Goal: Task Accomplishment & Management: Manage account settings

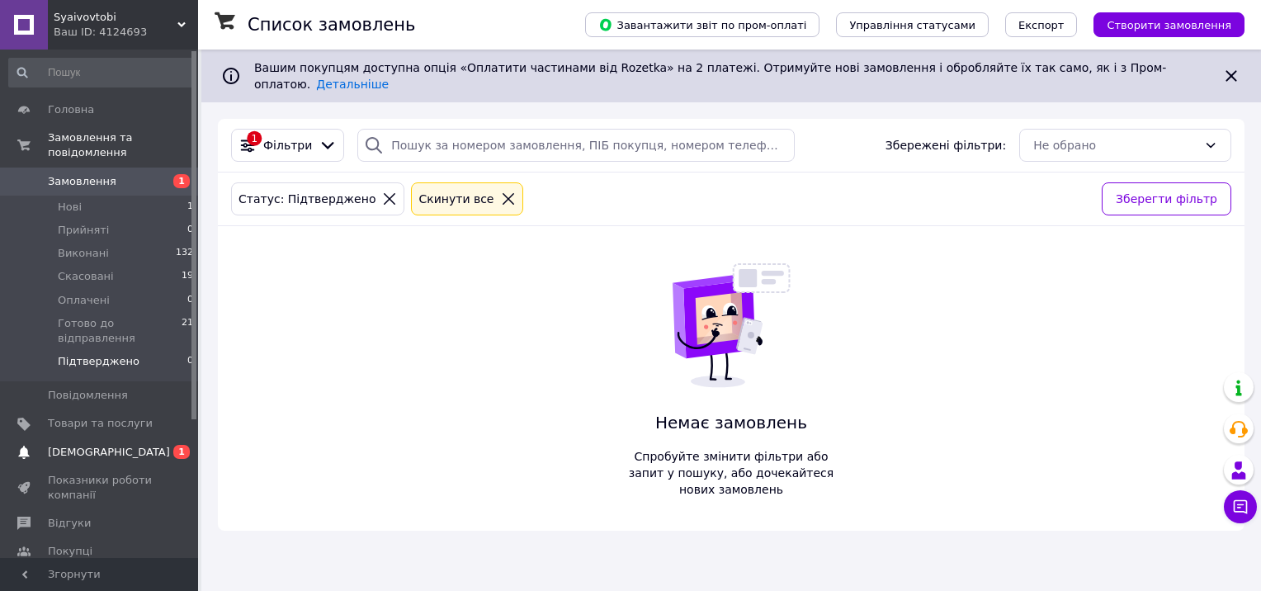
click at [104, 445] on span "[DEMOGRAPHIC_DATA]" at bounding box center [109, 452] width 122 height 15
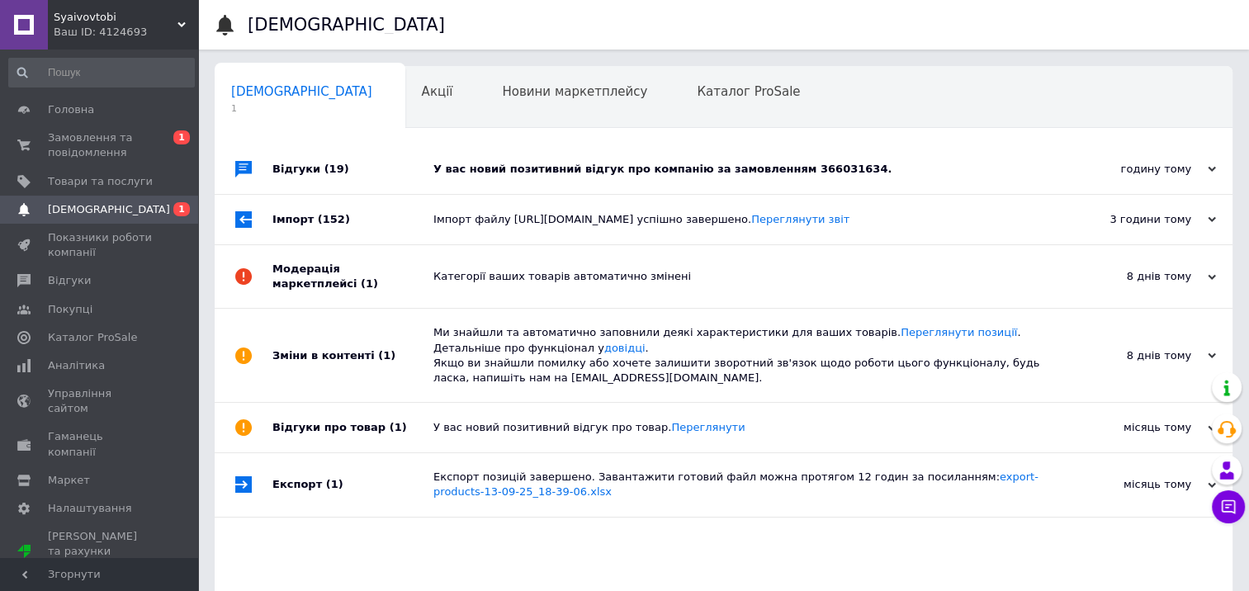
click at [577, 165] on div "У вас новий позитивний відгук про компанію за замовленням 366031634." at bounding box center [741, 169] width 617 height 15
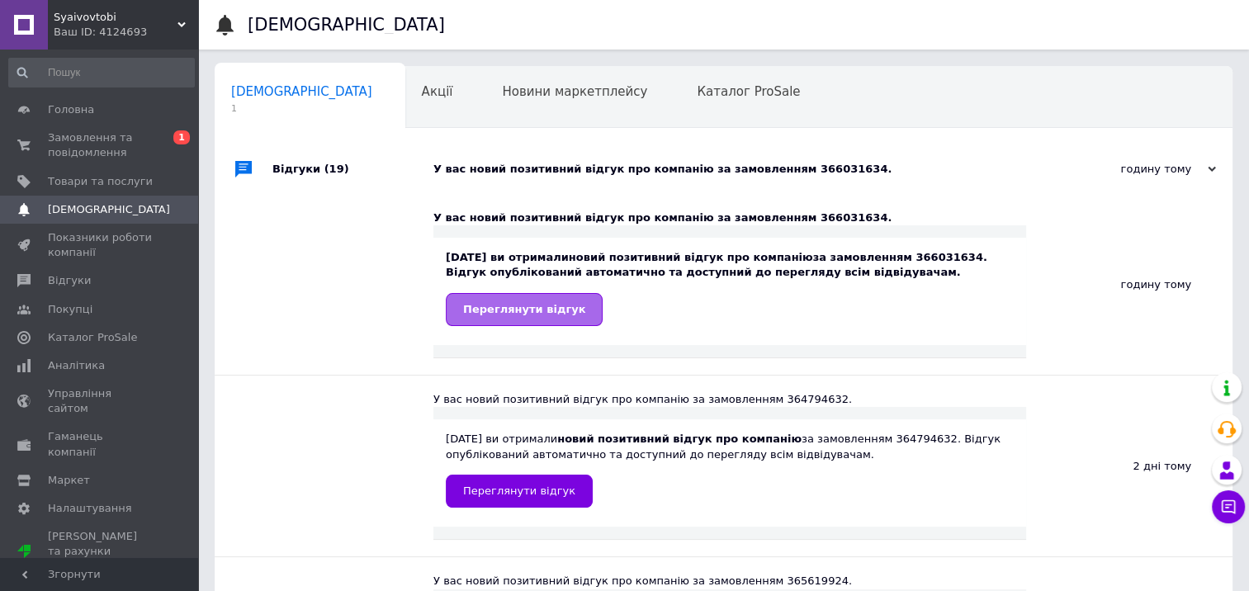
click at [544, 304] on span "Переглянути відгук" at bounding box center [524, 309] width 122 height 12
click at [422, 91] on span "Акції" at bounding box center [437, 91] width 31 height 15
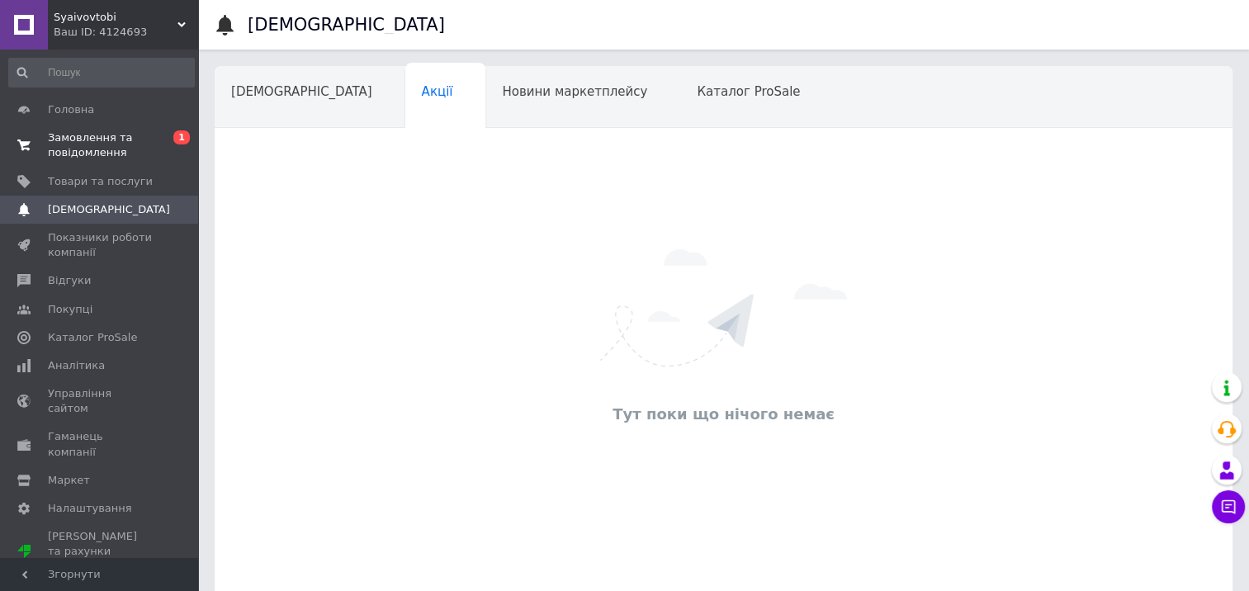
click at [107, 146] on span "Замовлення та повідомлення" at bounding box center [100, 145] width 105 height 30
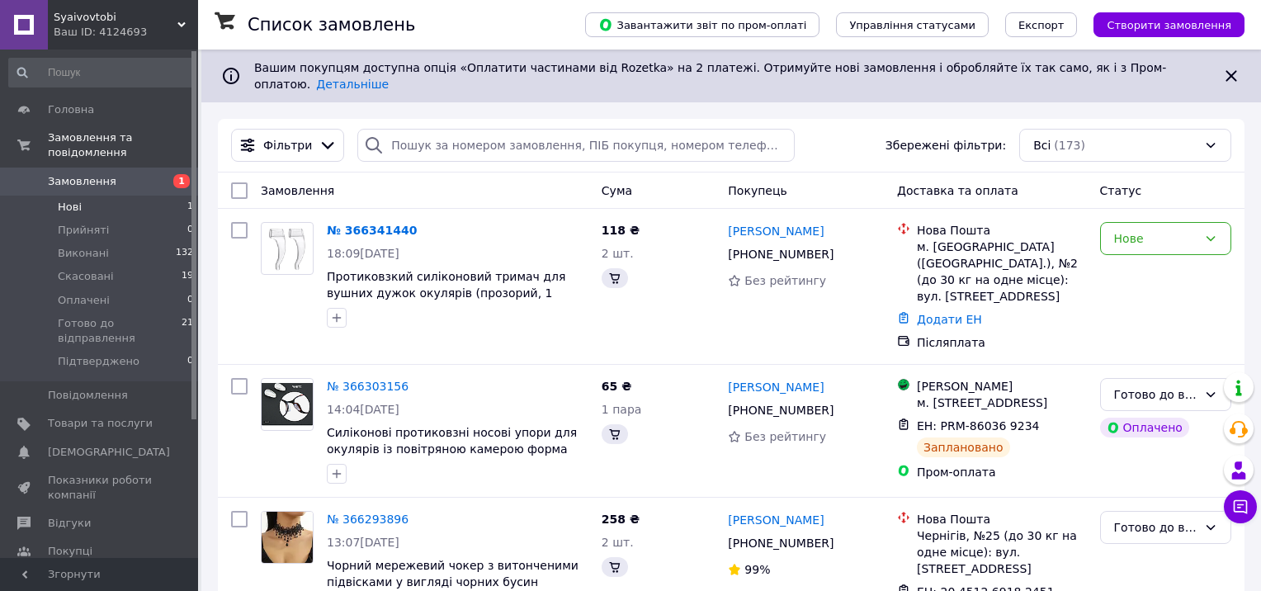
click at [89, 196] on li "Нові 1" at bounding box center [101, 207] width 203 height 23
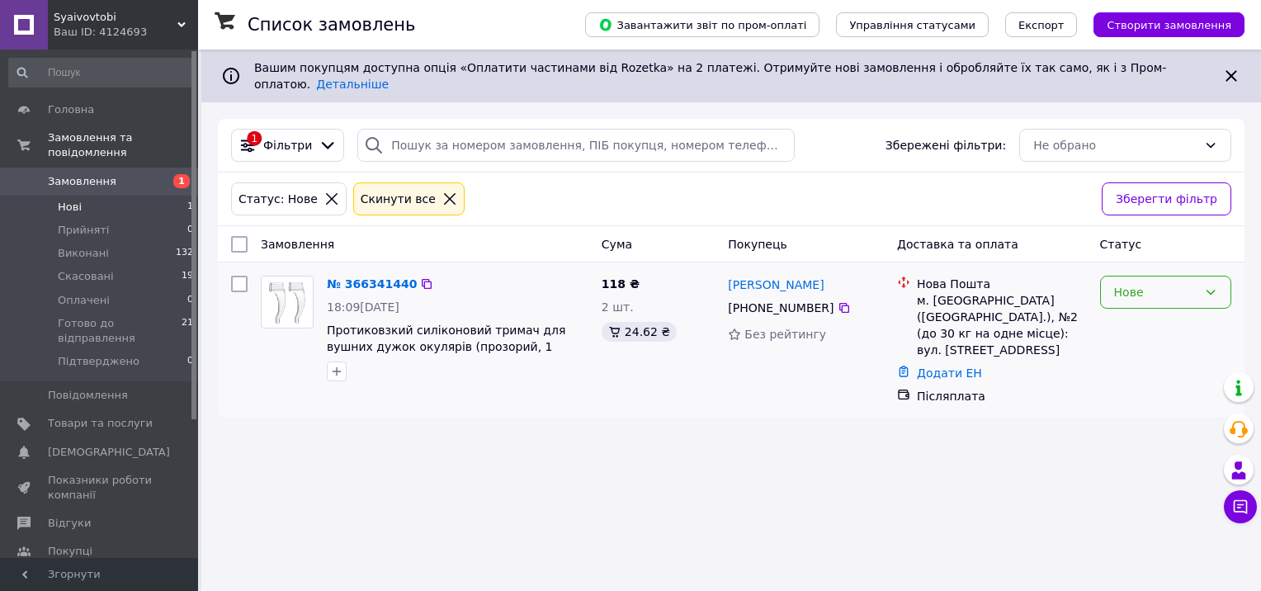
click at [1209, 286] on icon at bounding box center [1210, 292] width 13 height 13
click at [1149, 313] on li "Прийнято" at bounding box center [1166, 315] width 130 height 30
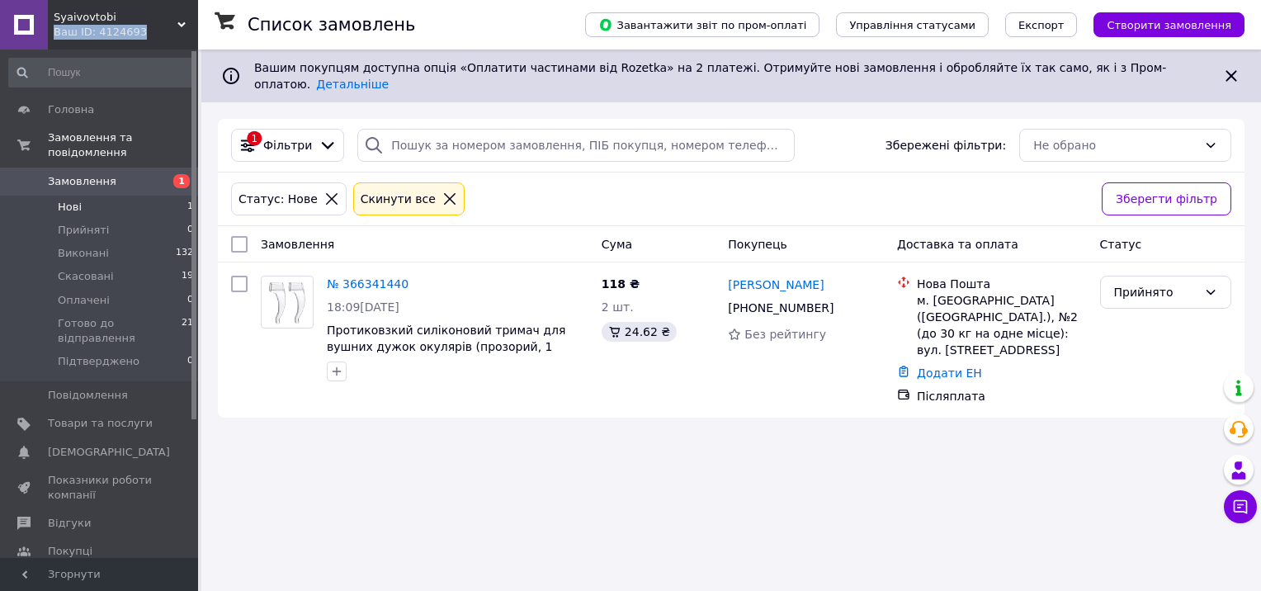
click at [177, 20] on div "Syaivovtobi Ваш ID: 4124693 Сайт Syaivovtobi Кабінет покупця Перевірити стан си…" at bounding box center [99, 25] width 198 height 50
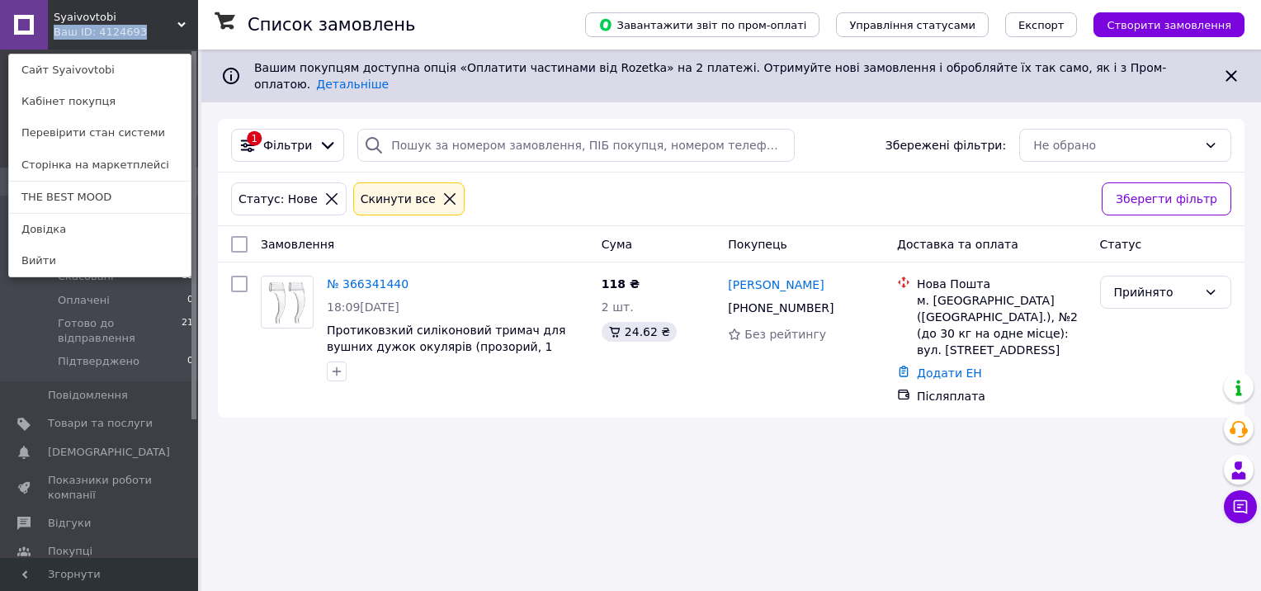
drag, startPoint x: 177, startPoint y: 20, endPoint x: 76, endPoint y: 190, distance: 197.6
click at [76, 190] on link "THE BEST MOOD" at bounding box center [100, 197] width 182 height 31
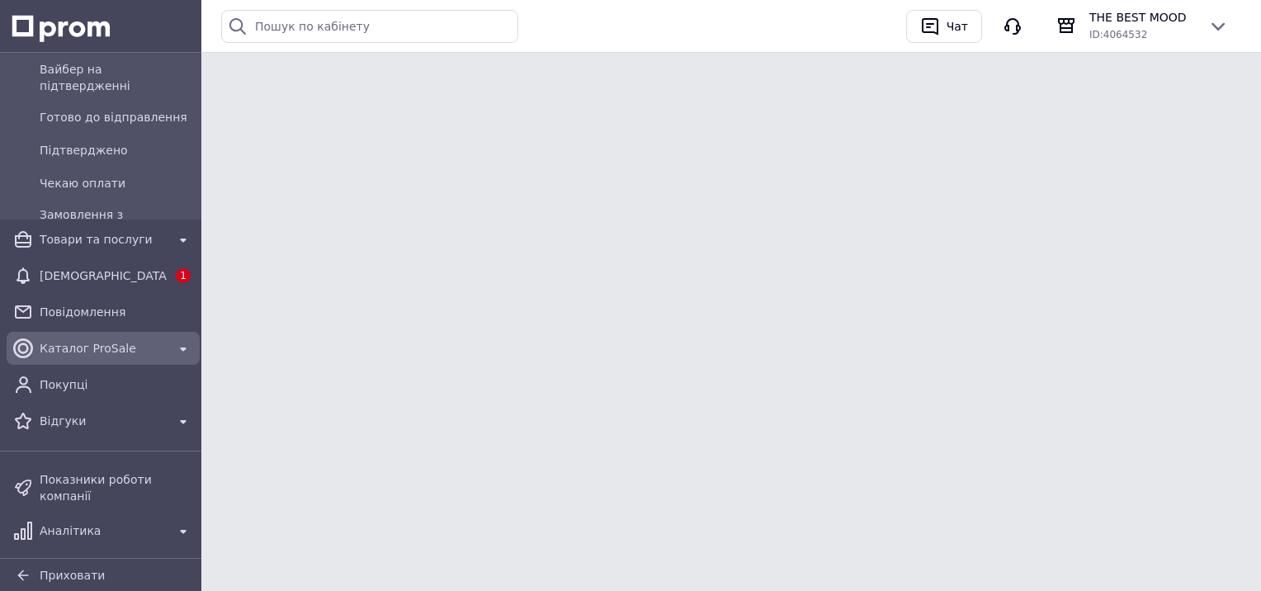
scroll to position [330, 0]
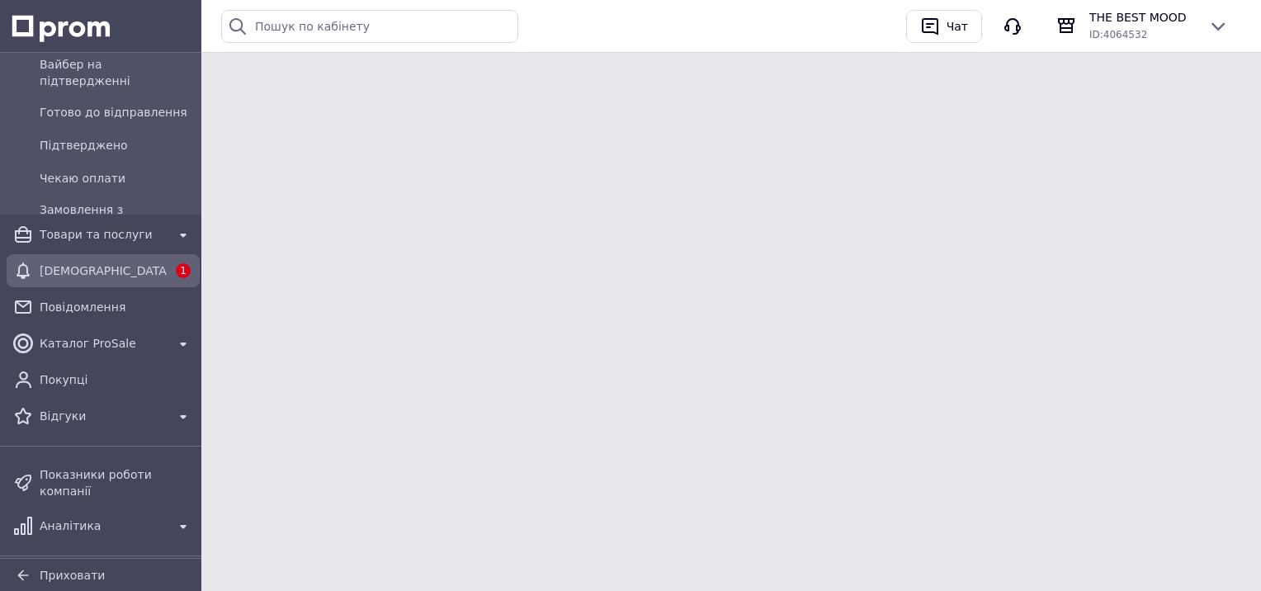
click at [106, 268] on span "[DEMOGRAPHIC_DATA]" at bounding box center [103, 270] width 127 height 17
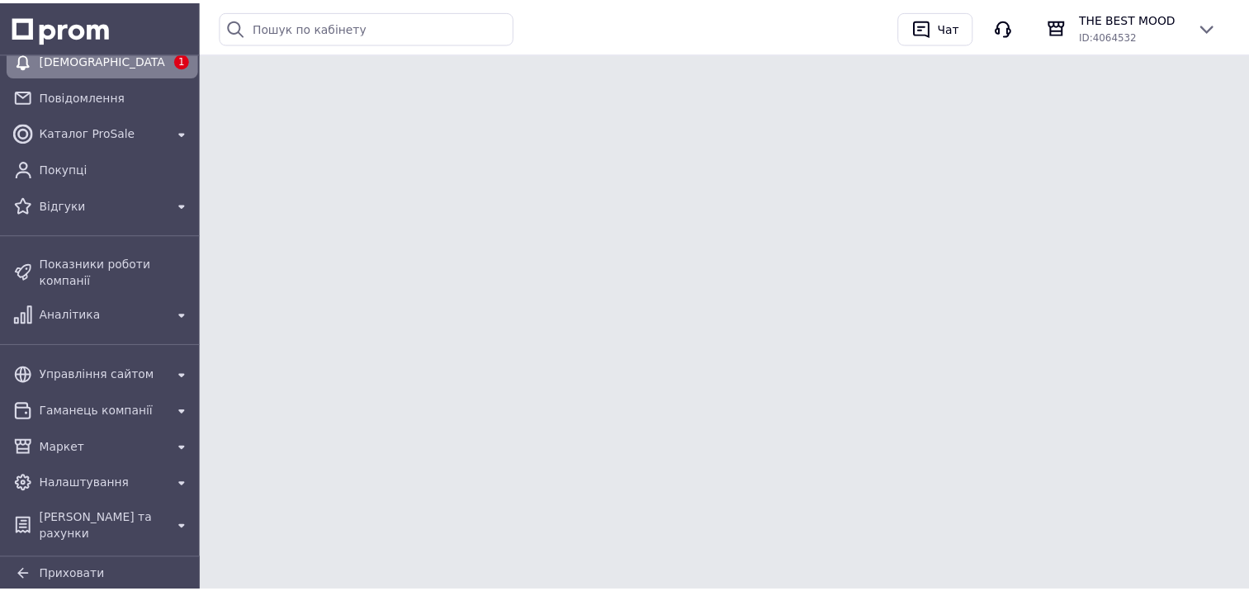
scroll to position [155, 0]
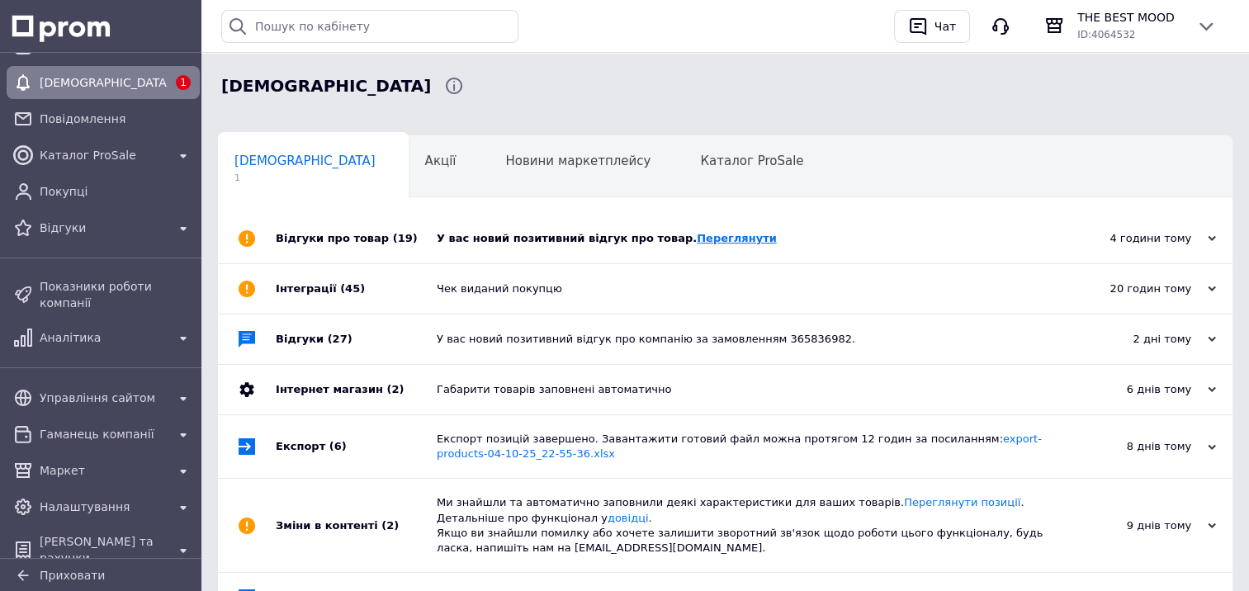
click at [697, 240] on link "Переглянути" at bounding box center [737, 238] width 80 height 12
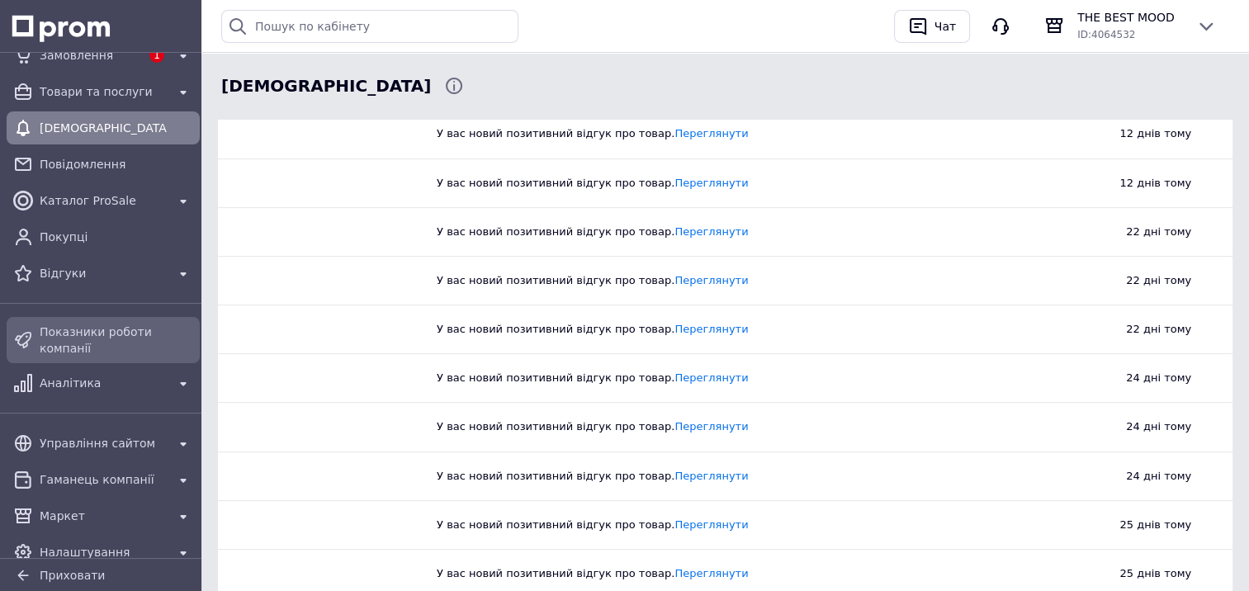
scroll to position [0, 0]
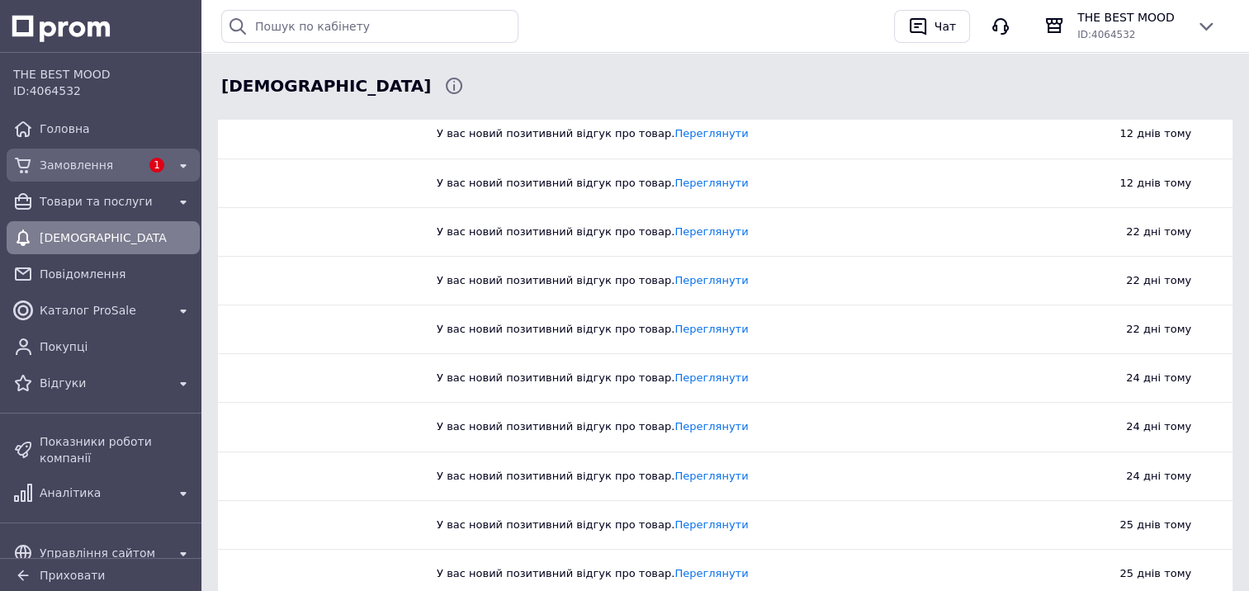
click at [92, 157] on span "Замовлення" at bounding box center [90, 165] width 101 height 17
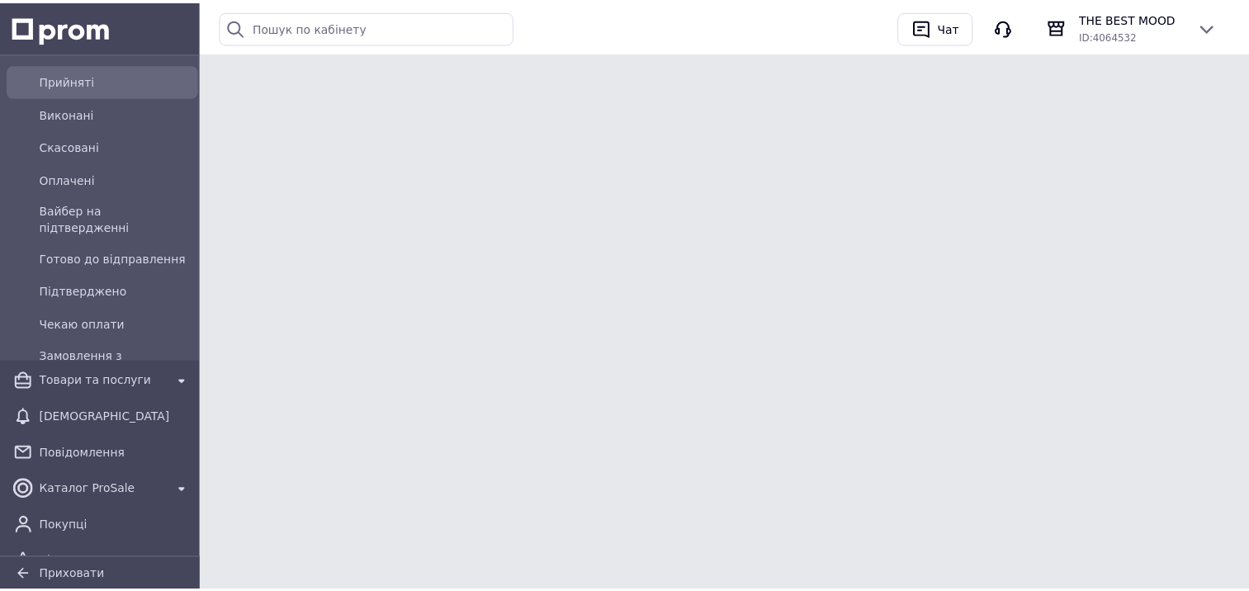
scroll to position [248, 0]
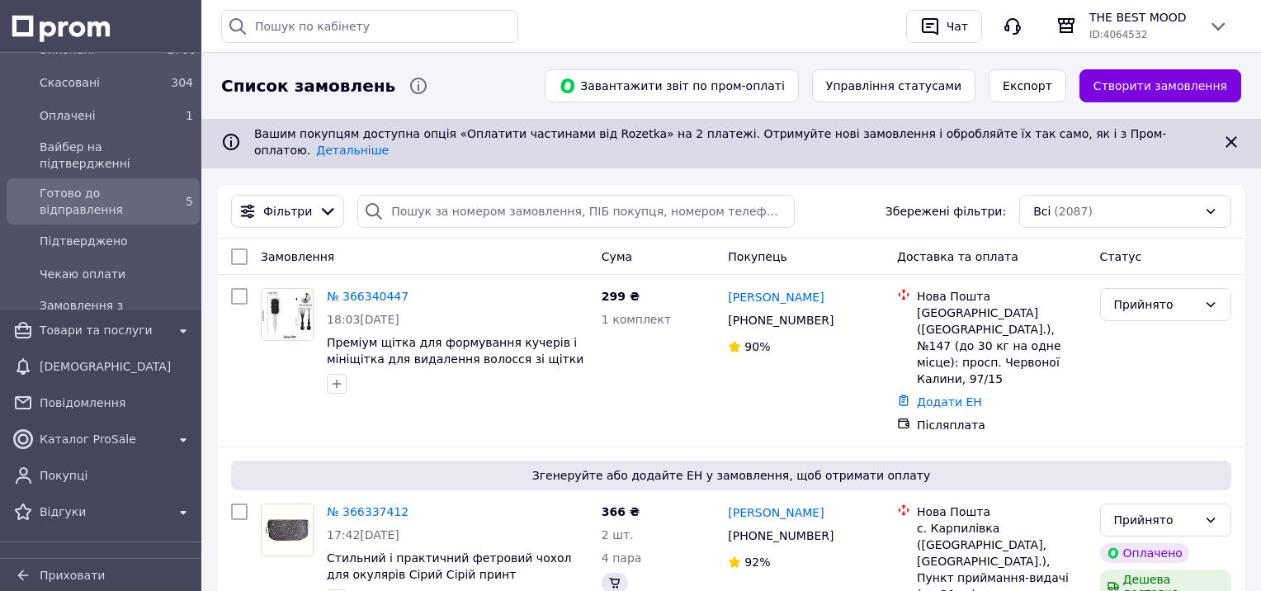
click at [118, 185] on span "Готово до відправлення" at bounding box center [100, 201] width 121 height 33
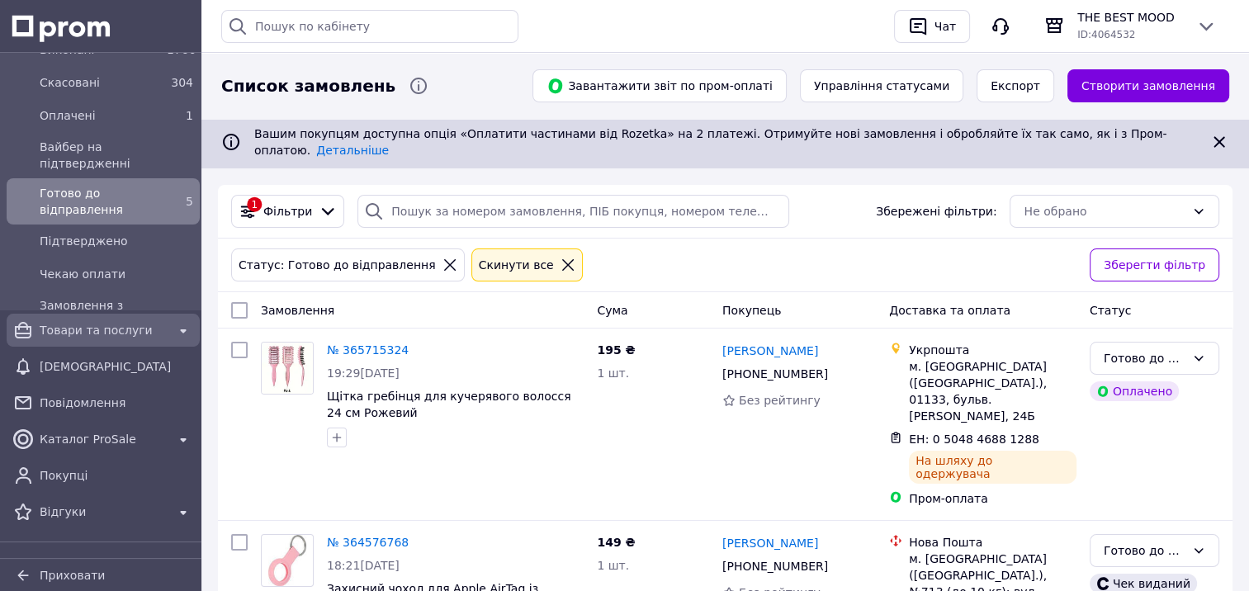
click at [99, 323] on span "Товари та послуги" at bounding box center [103, 330] width 127 height 17
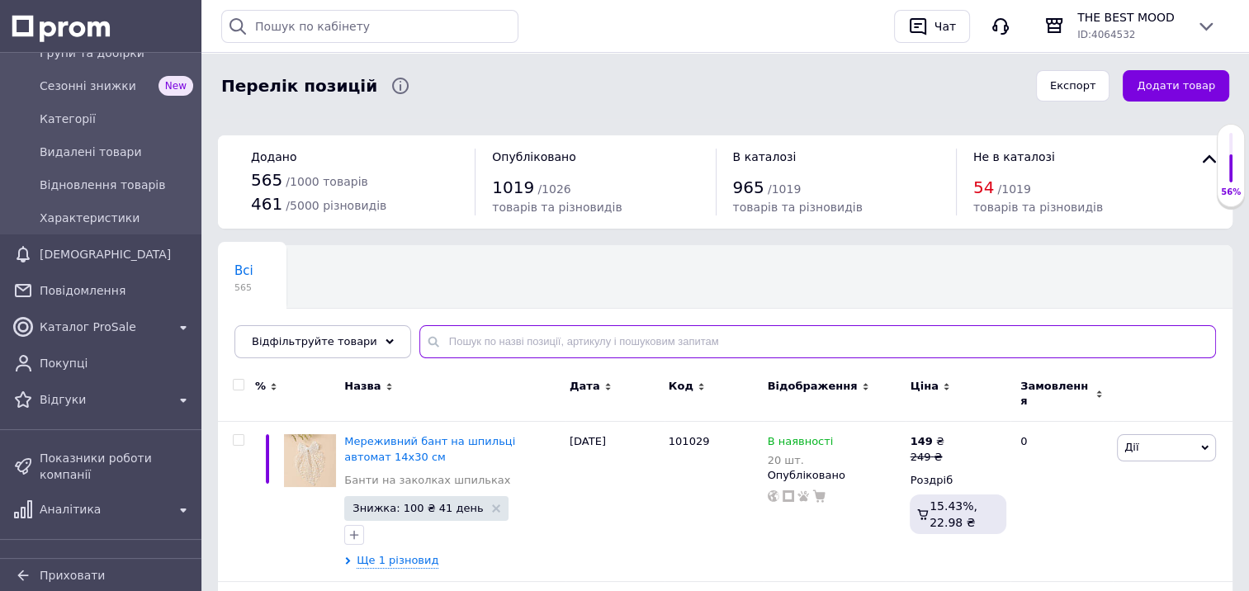
click at [475, 343] on input "text" at bounding box center [817, 341] width 797 height 33
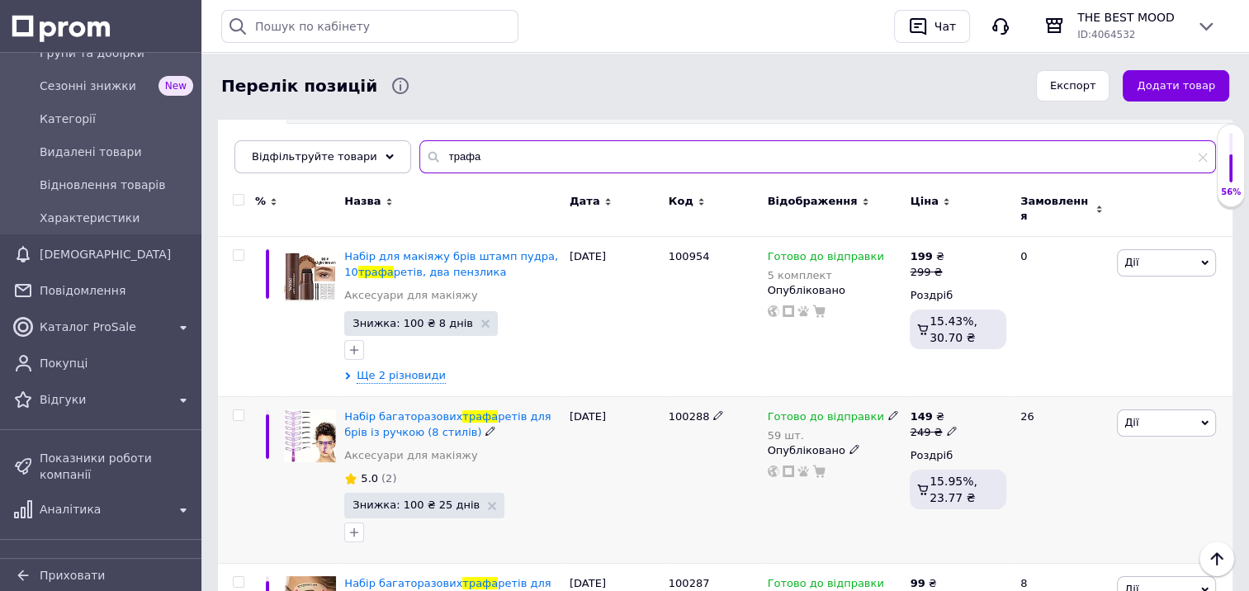
scroll to position [174, 0]
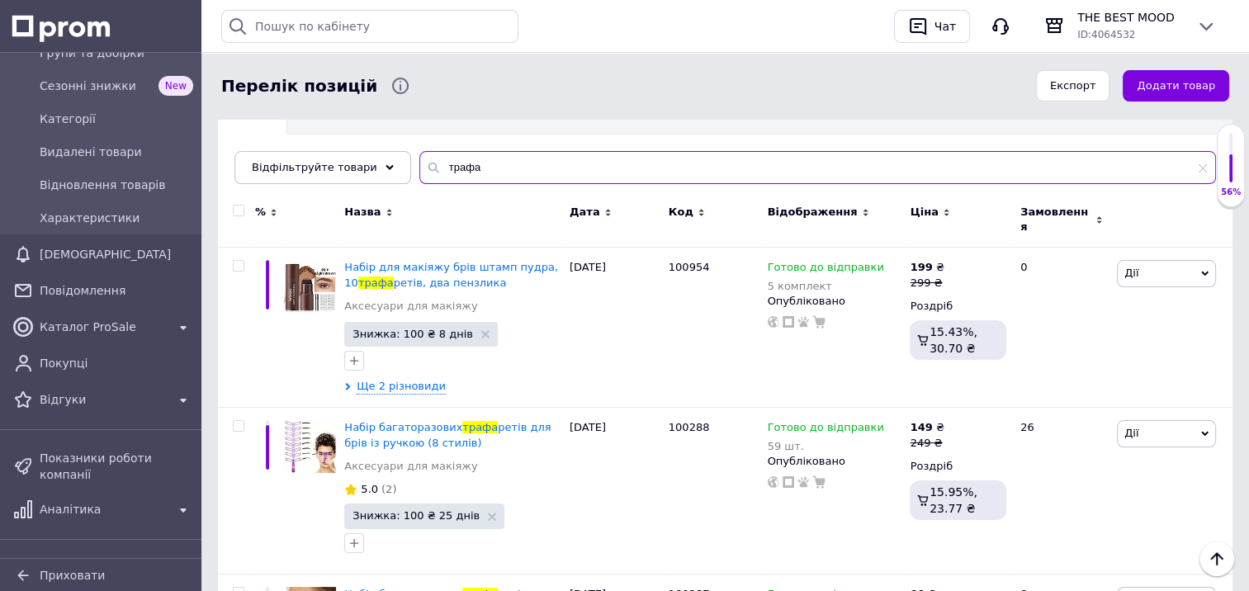
type input "трафа"
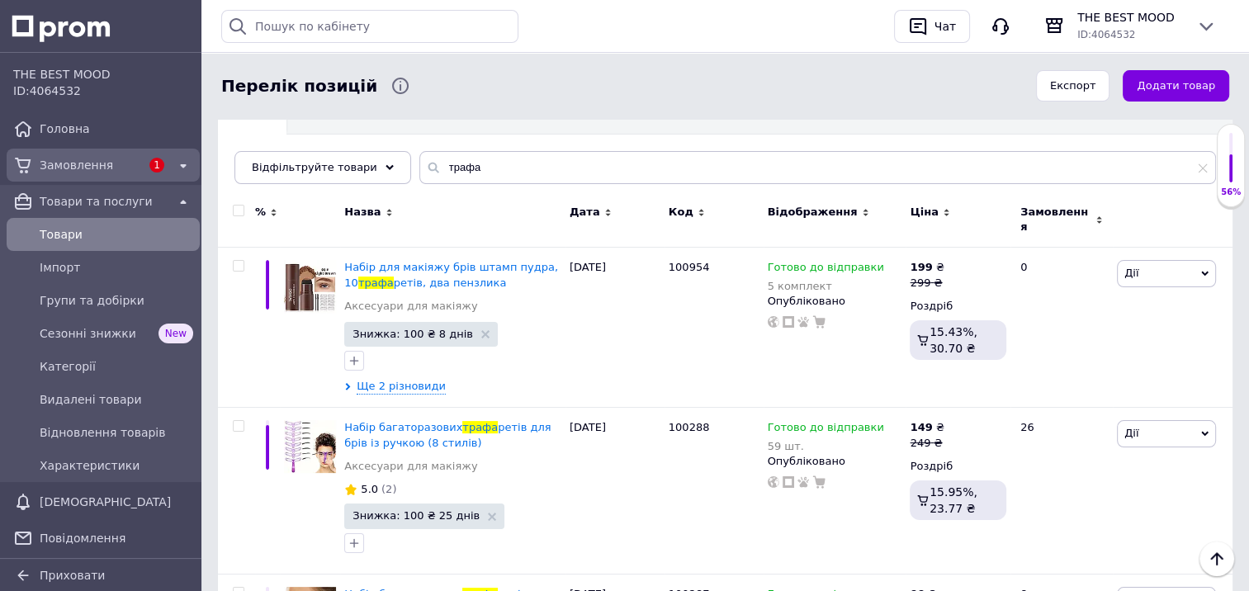
click at [94, 165] on span "Замовлення" at bounding box center [90, 165] width 101 height 17
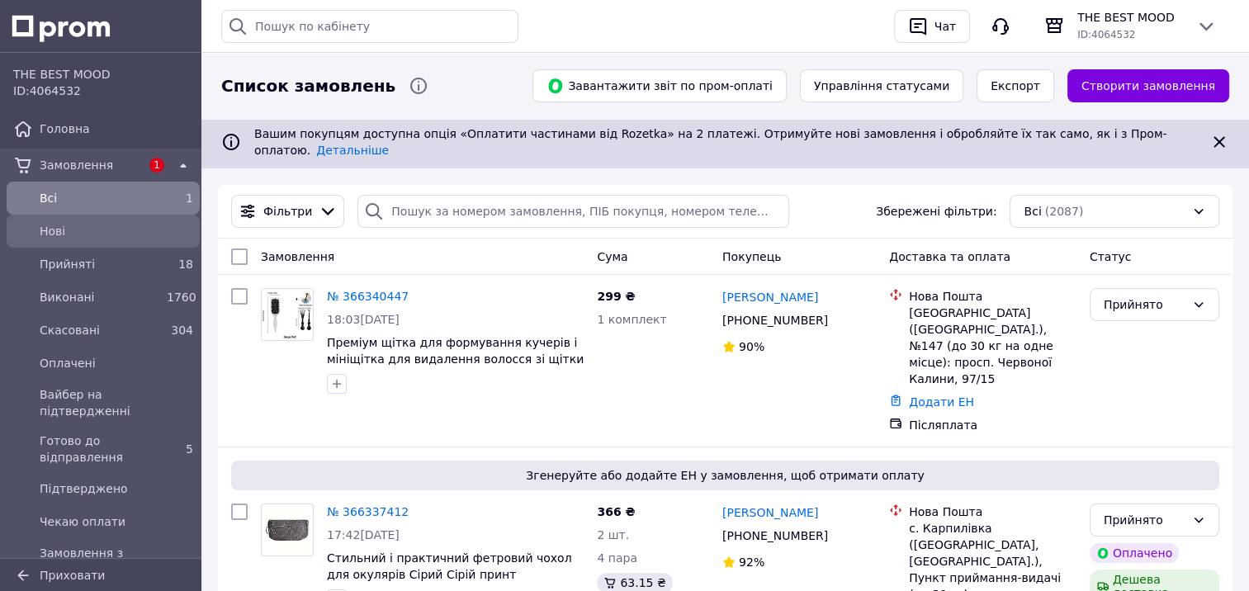
click at [68, 229] on span "Нові" at bounding box center [117, 231] width 154 height 17
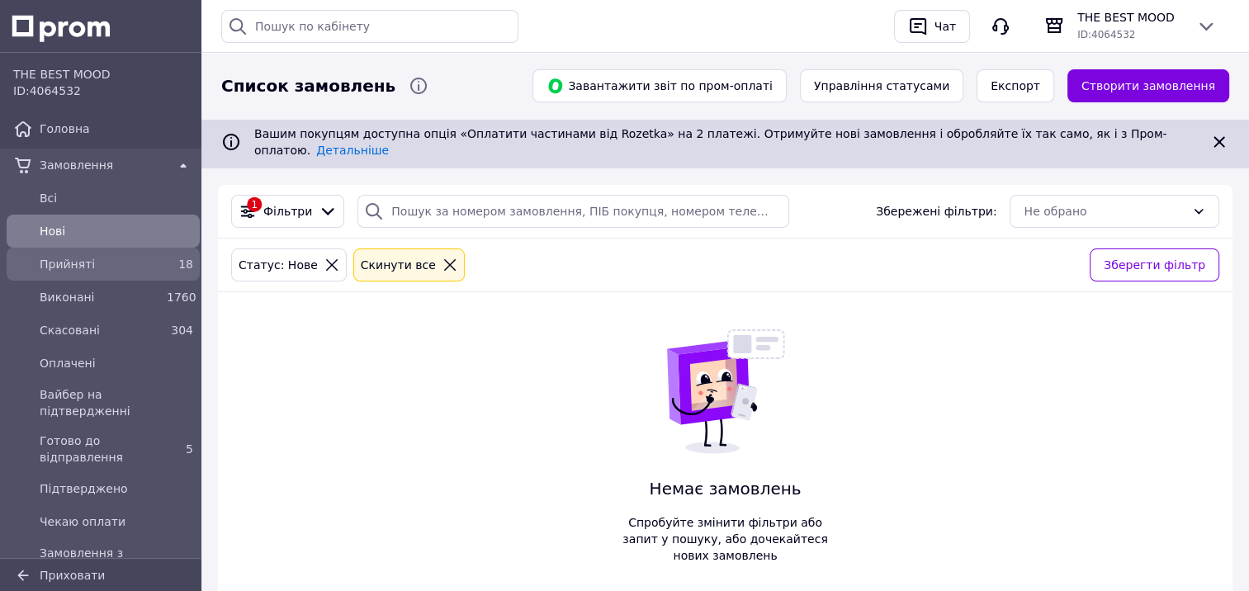
click at [70, 259] on span "Прийняті" at bounding box center [100, 264] width 121 height 17
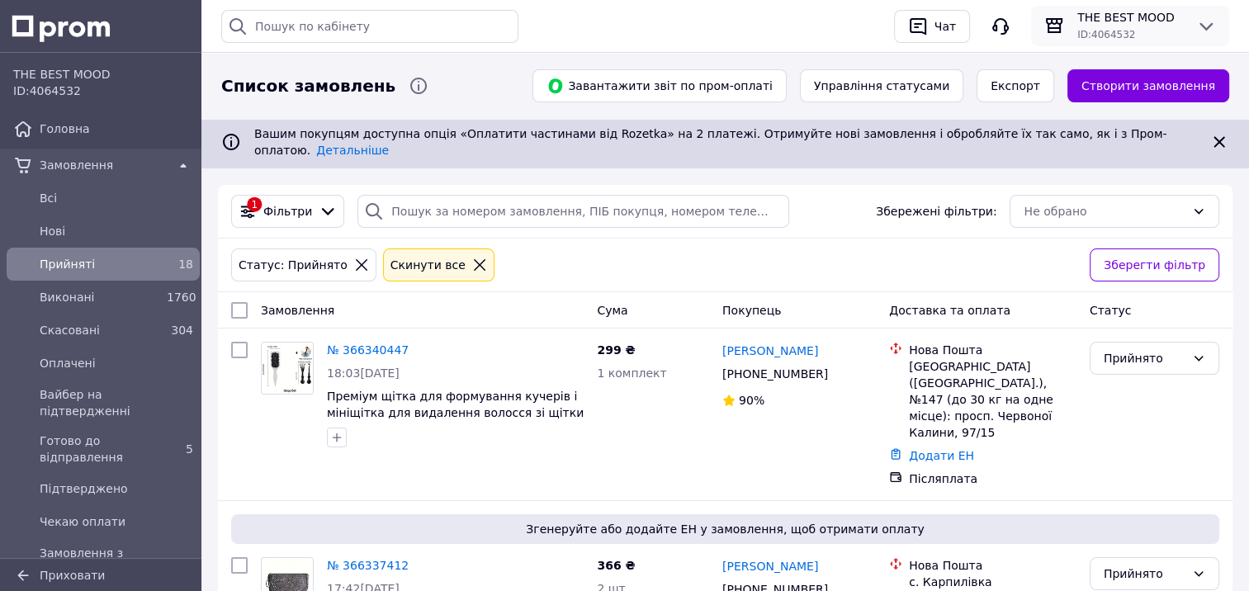
click at [1141, 34] on div "ID: 4064532" at bounding box center [1130, 34] width 106 height 17
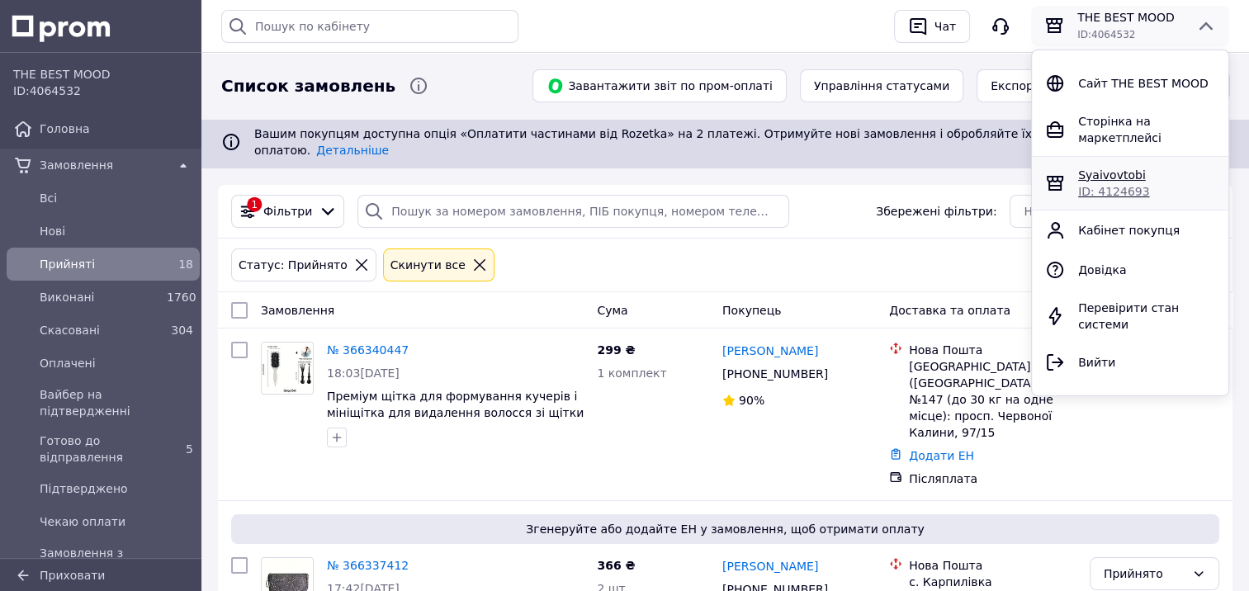
click at [1104, 185] on span "ID: 4124693" at bounding box center [1113, 191] width 71 height 13
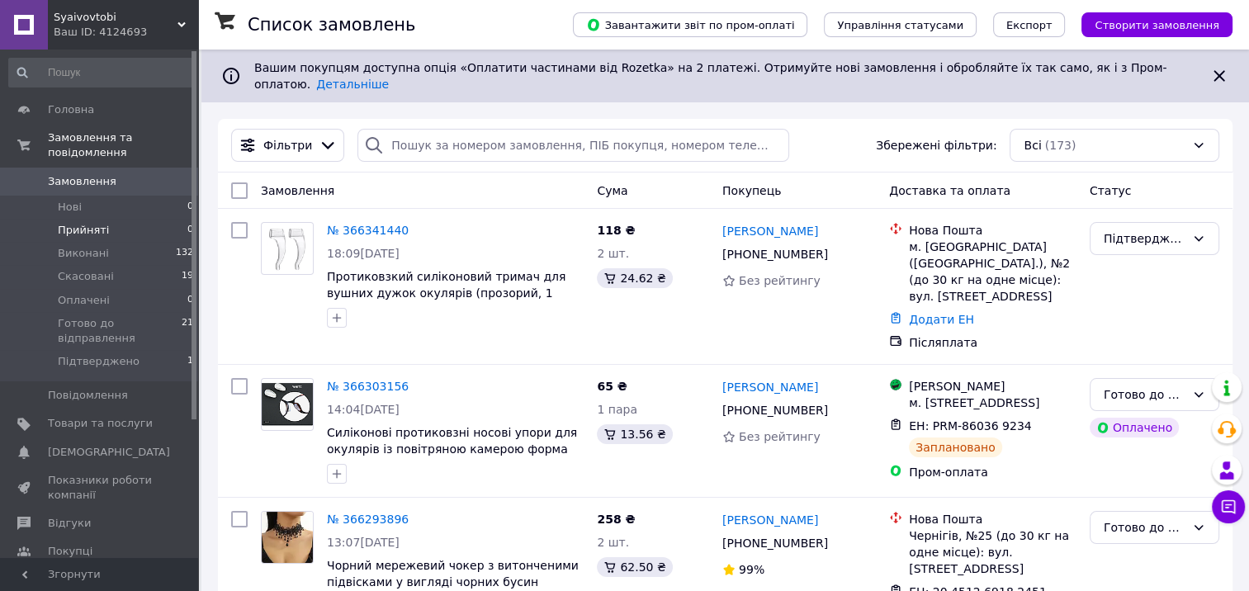
click at [86, 223] on span "Прийняті" at bounding box center [83, 230] width 51 height 15
